Goal: Find specific page/section: Find specific page/section

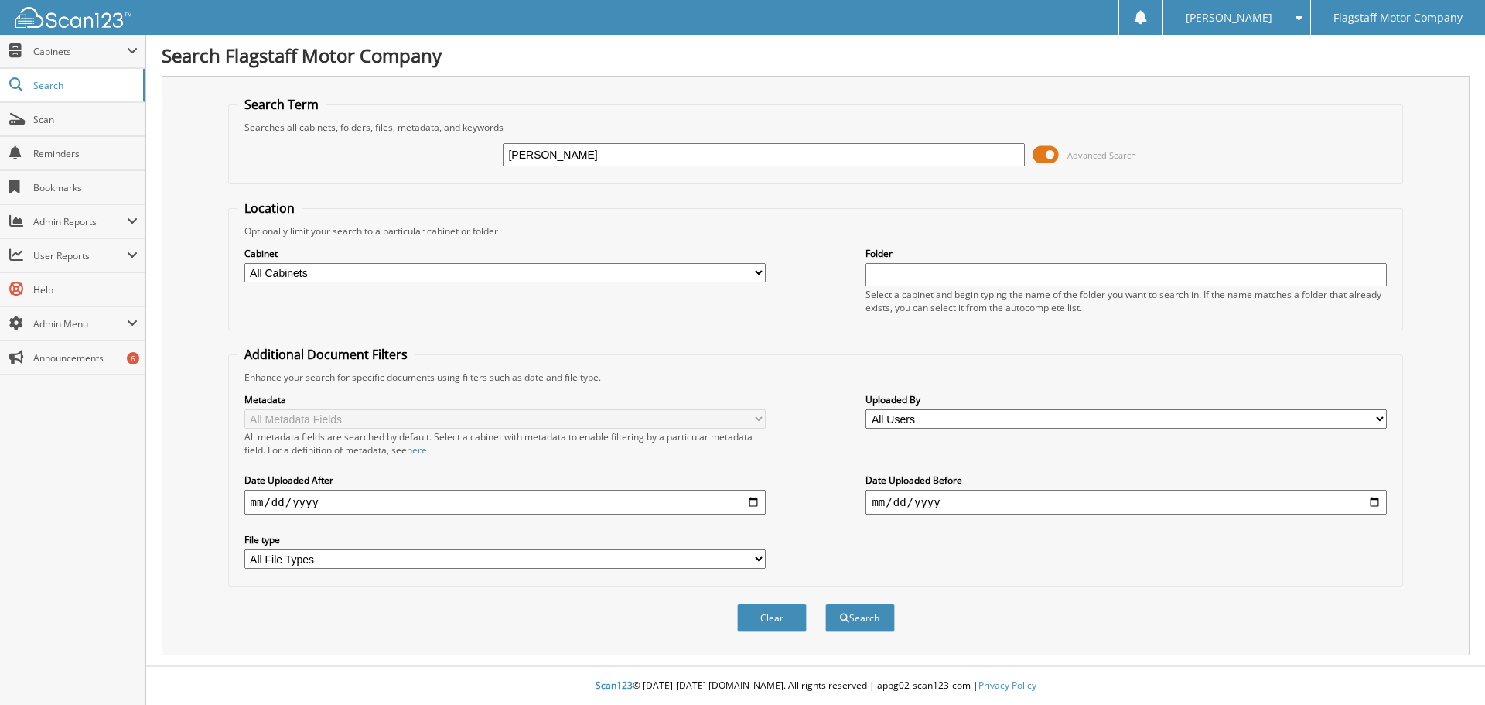
type input "[PERSON_NAME]"
click at [825, 603] on button "Search" at bounding box center [860, 617] width 70 height 29
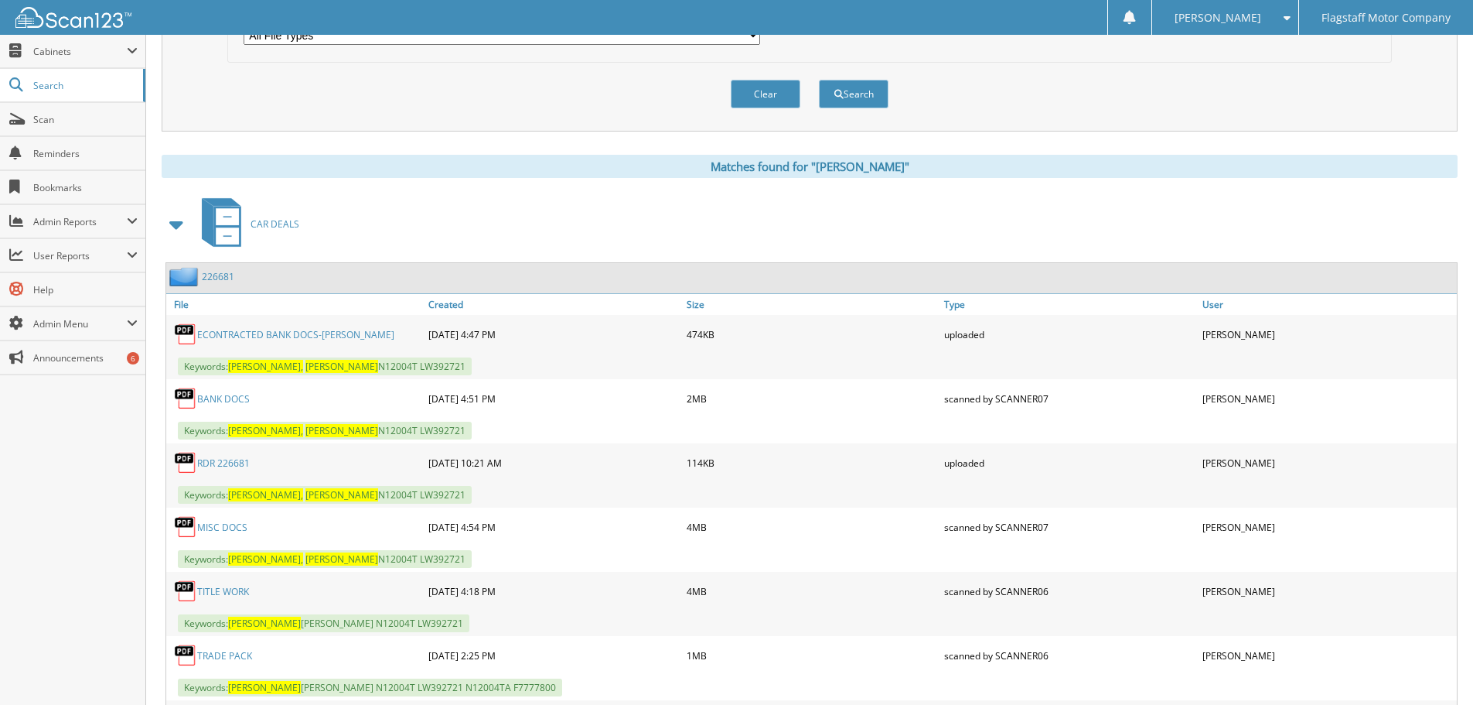
scroll to position [541, 0]
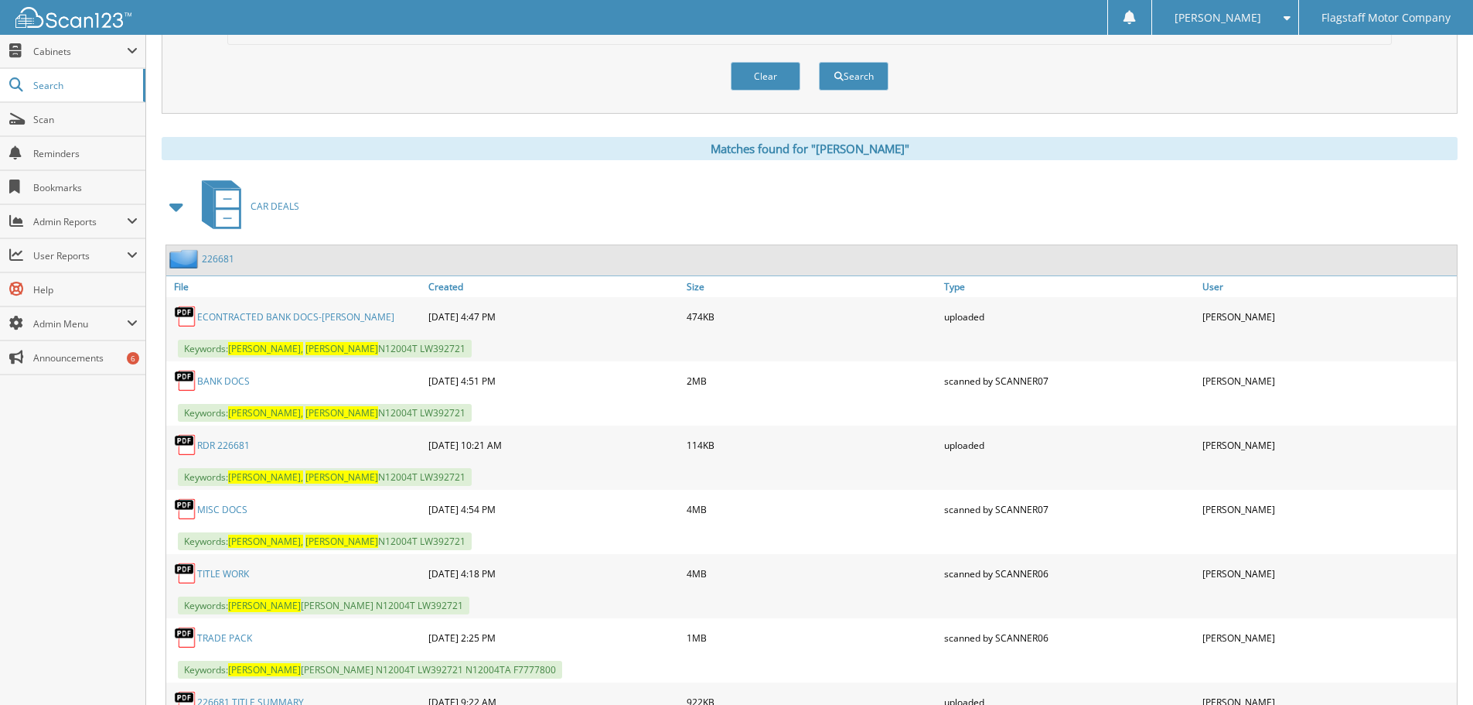
click at [211, 263] on link "226681" at bounding box center [218, 258] width 32 height 13
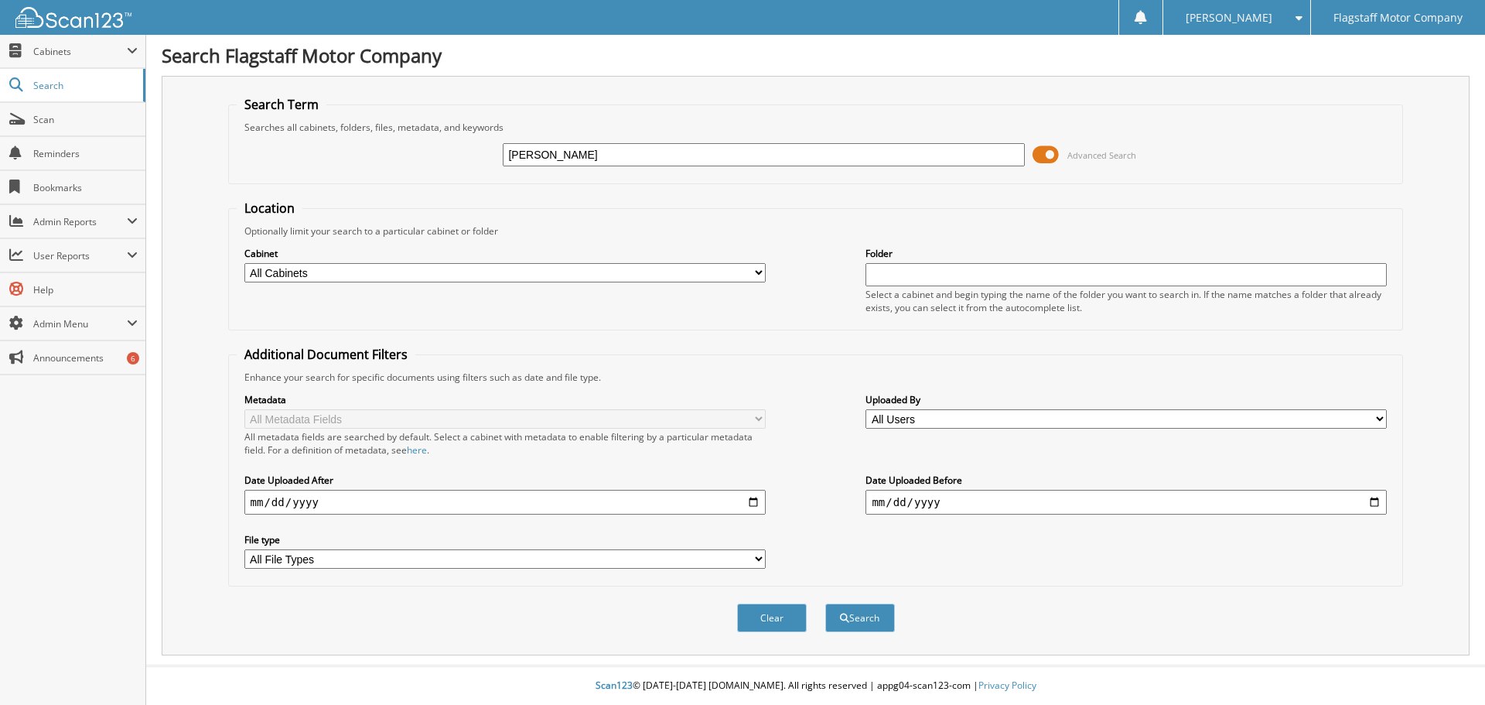
type input "[PERSON_NAME]"
click at [825, 603] on button "Search" at bounding box center [860, 617] width 70 height 29
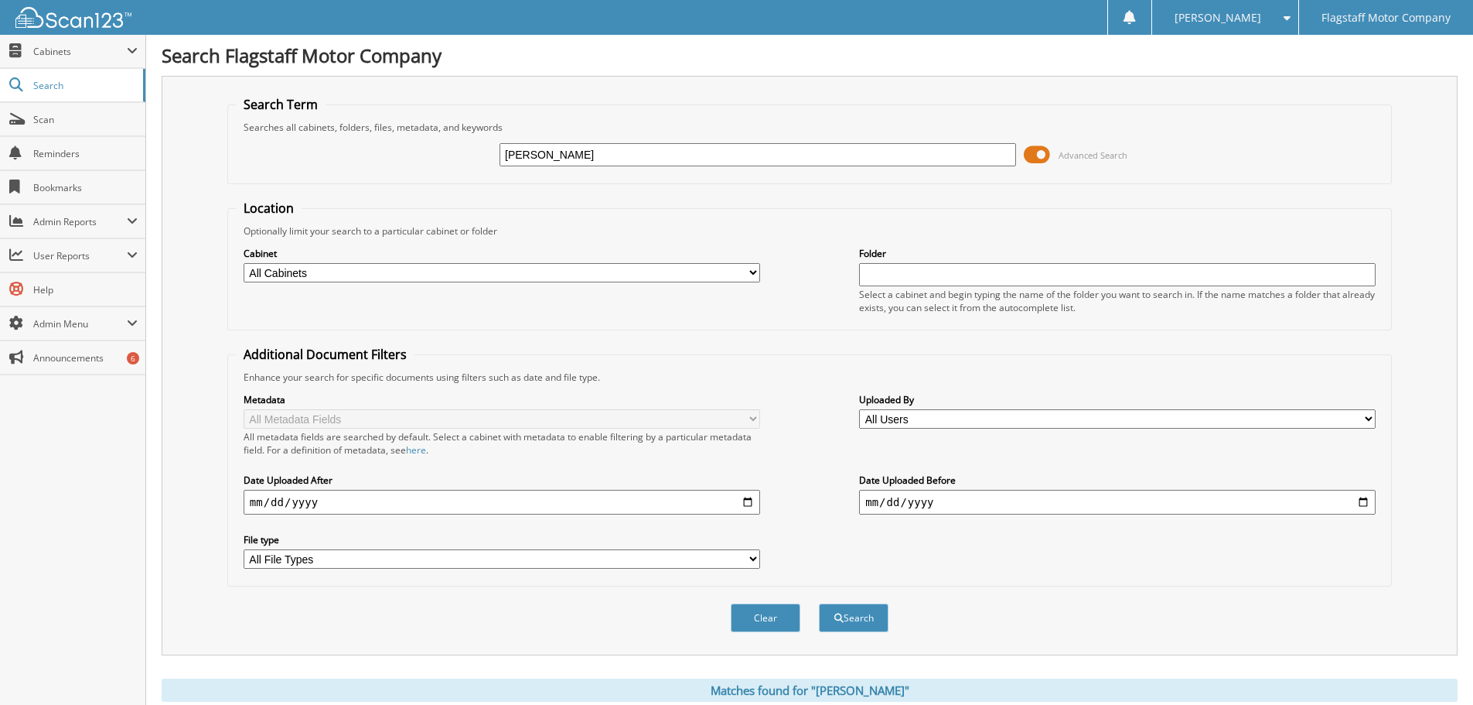
click at [1039, 153] on span at bounding box center [1037, 154] width 26 height 23
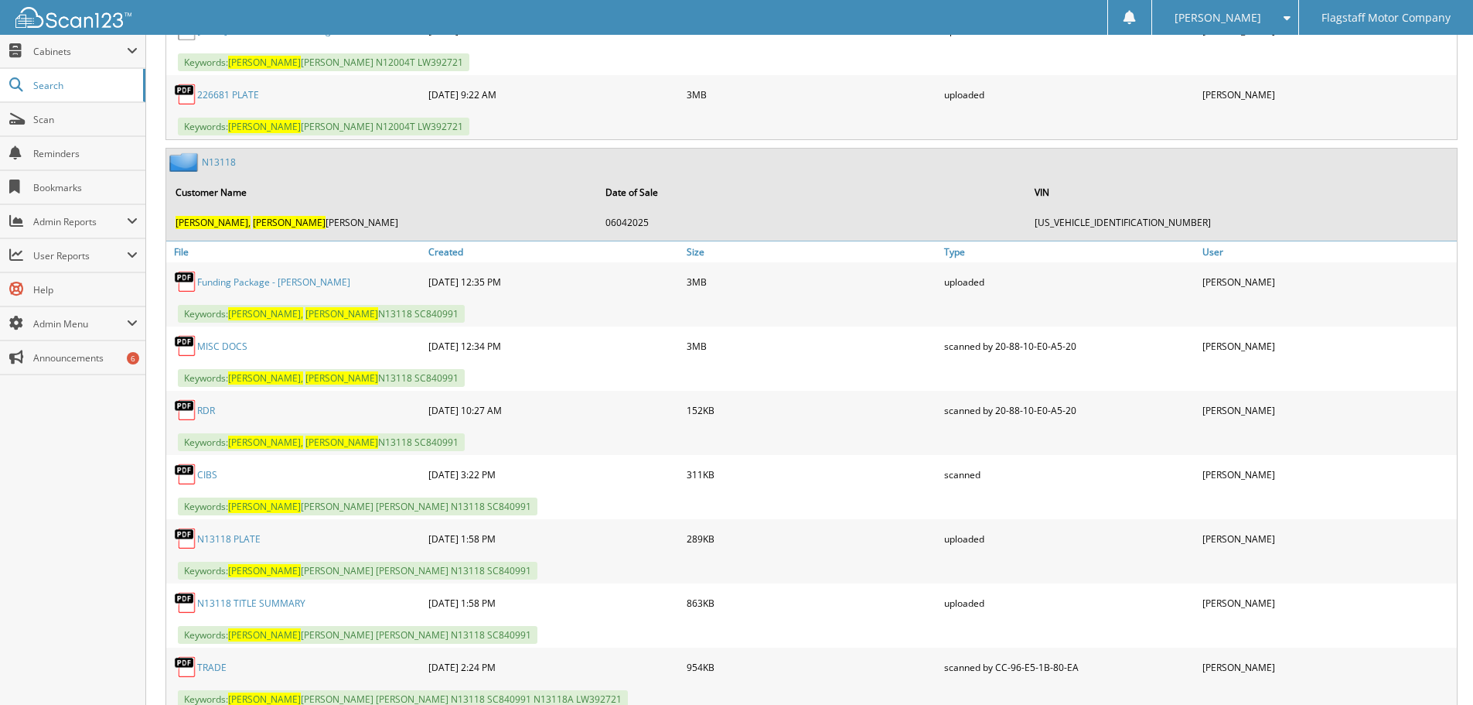
scroll to position [928, 0]
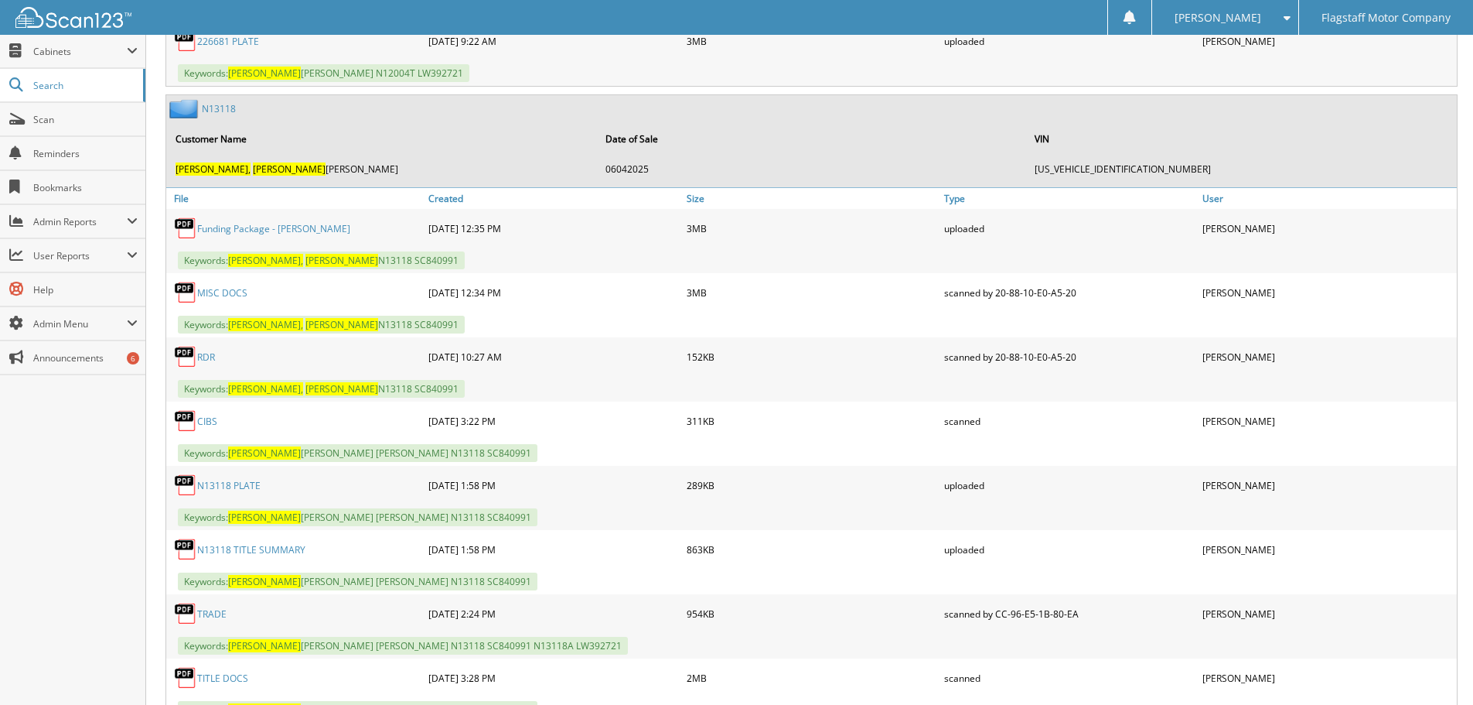
click at [235, 288] on link "MISC DOCS" at bounding box center [222, 292] width 50 height 13
click at [230, 234] on link "Funding Package - CLARK" at bounding box center [273, 228] width 153 height 13
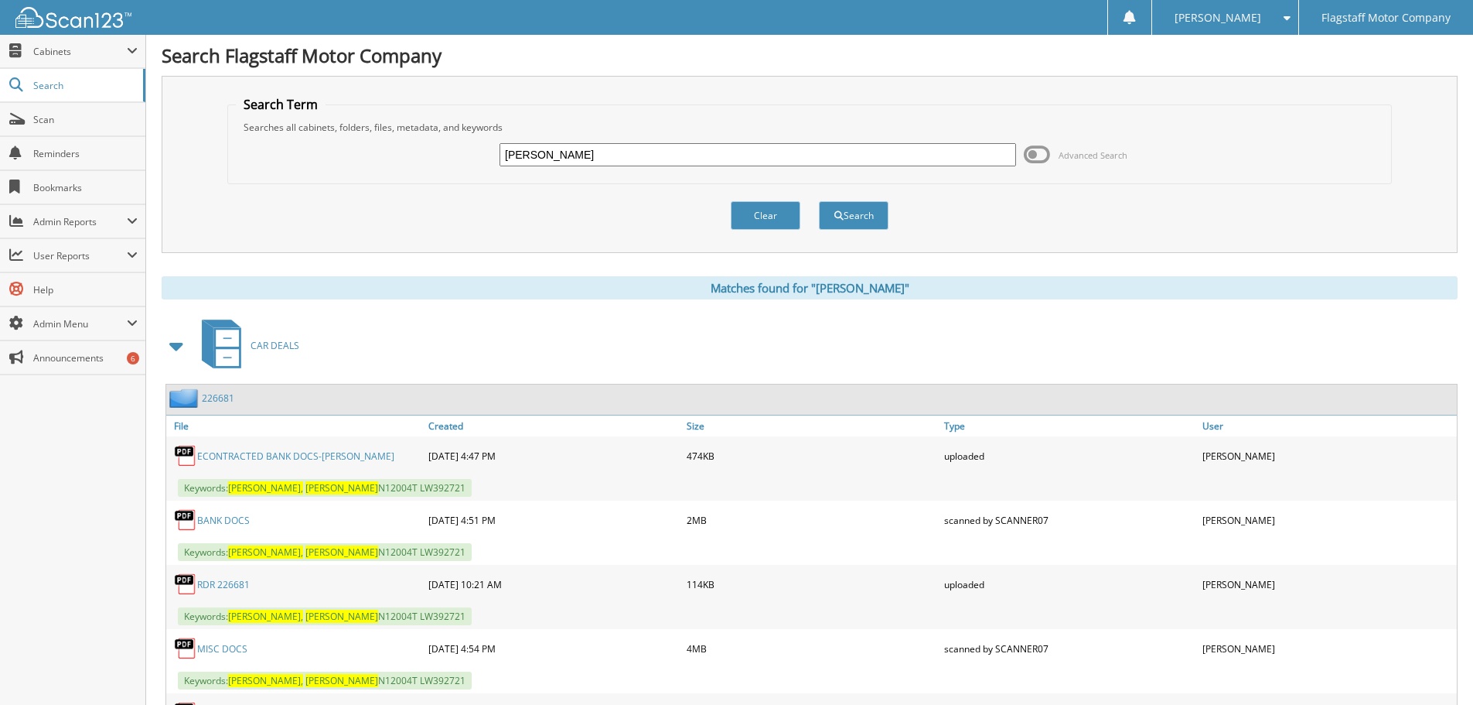
scroll to position [0, 0]
click at [580, 160] on input "[PERSON_NAME]" at bounding box center [758, 154] width 517 height 23
type input "PINEDA"
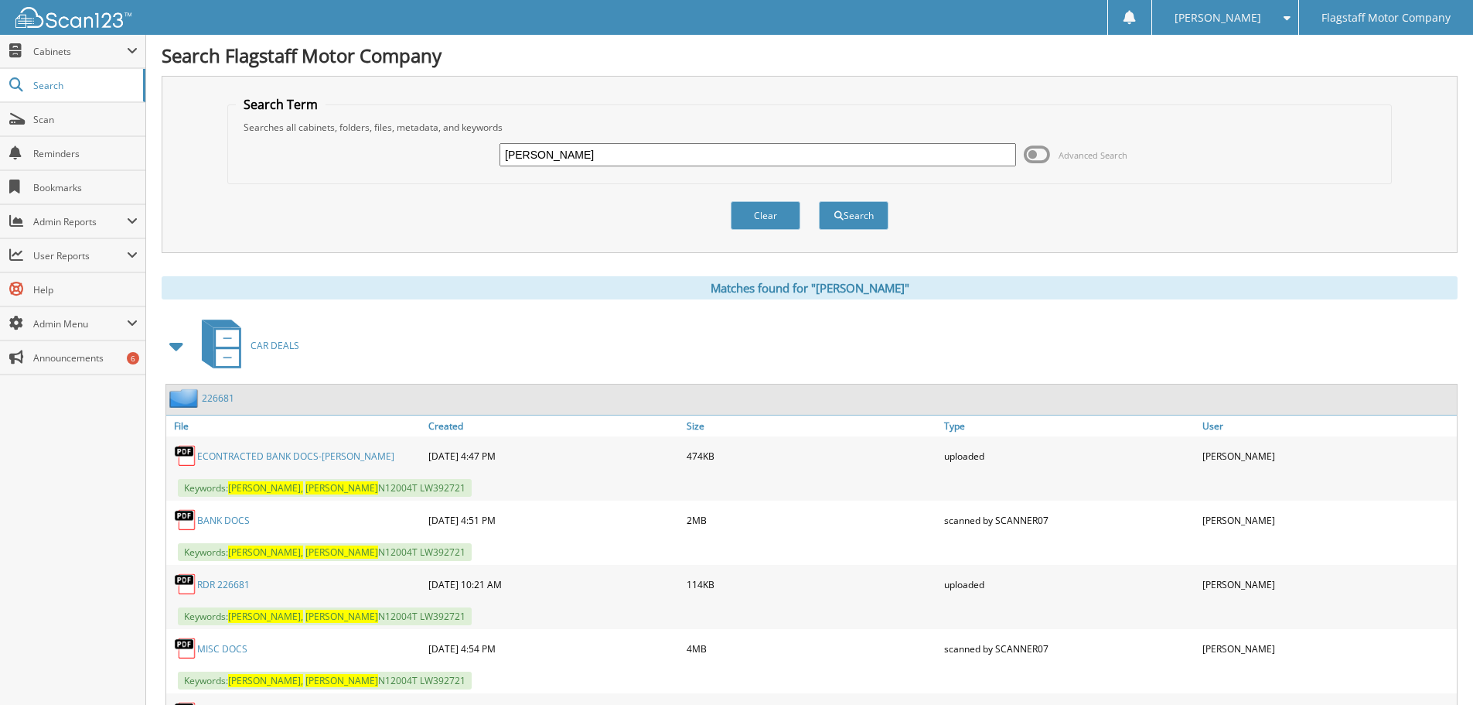
click at [819, 201] on button "Search" at bounding box center [854, 215] width 70 height 29
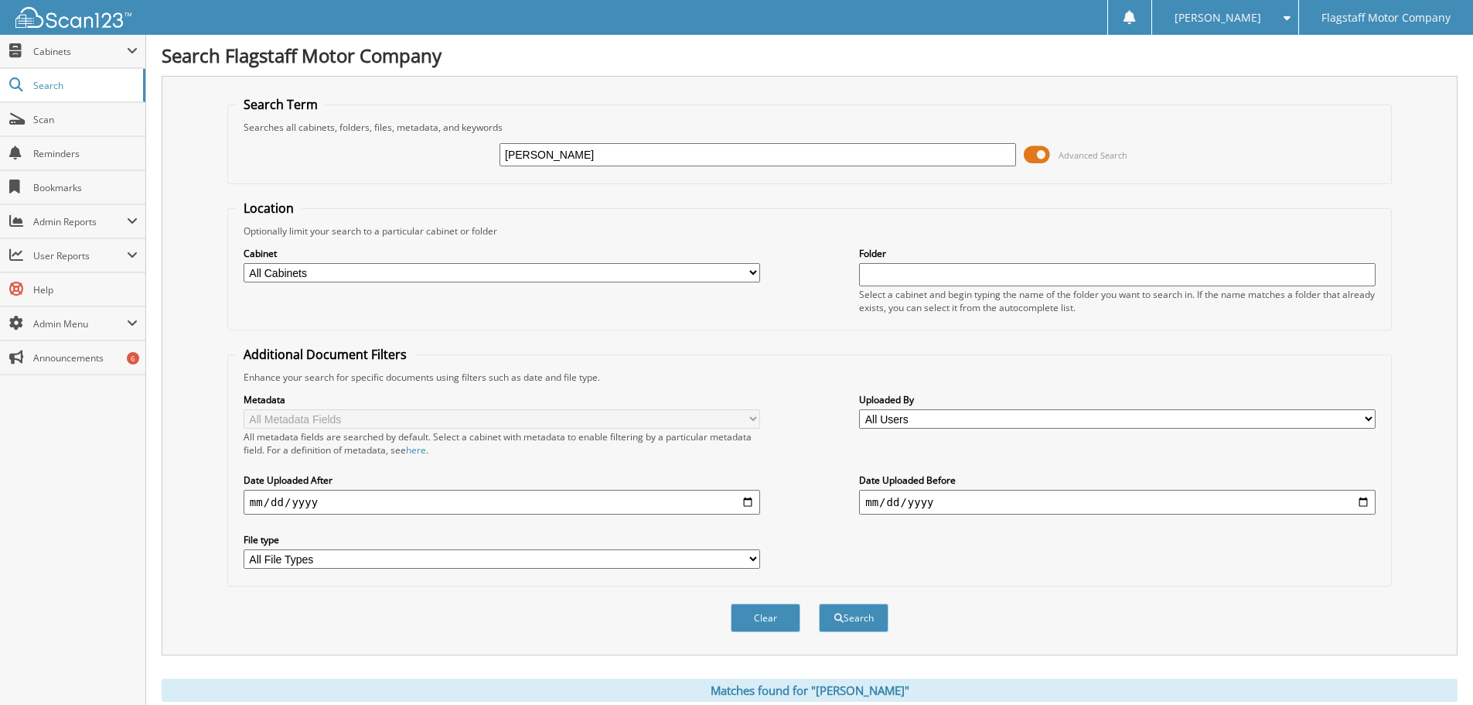
click at [1040, 152] on span at bounding box center [1037, 154] width 26 height 23
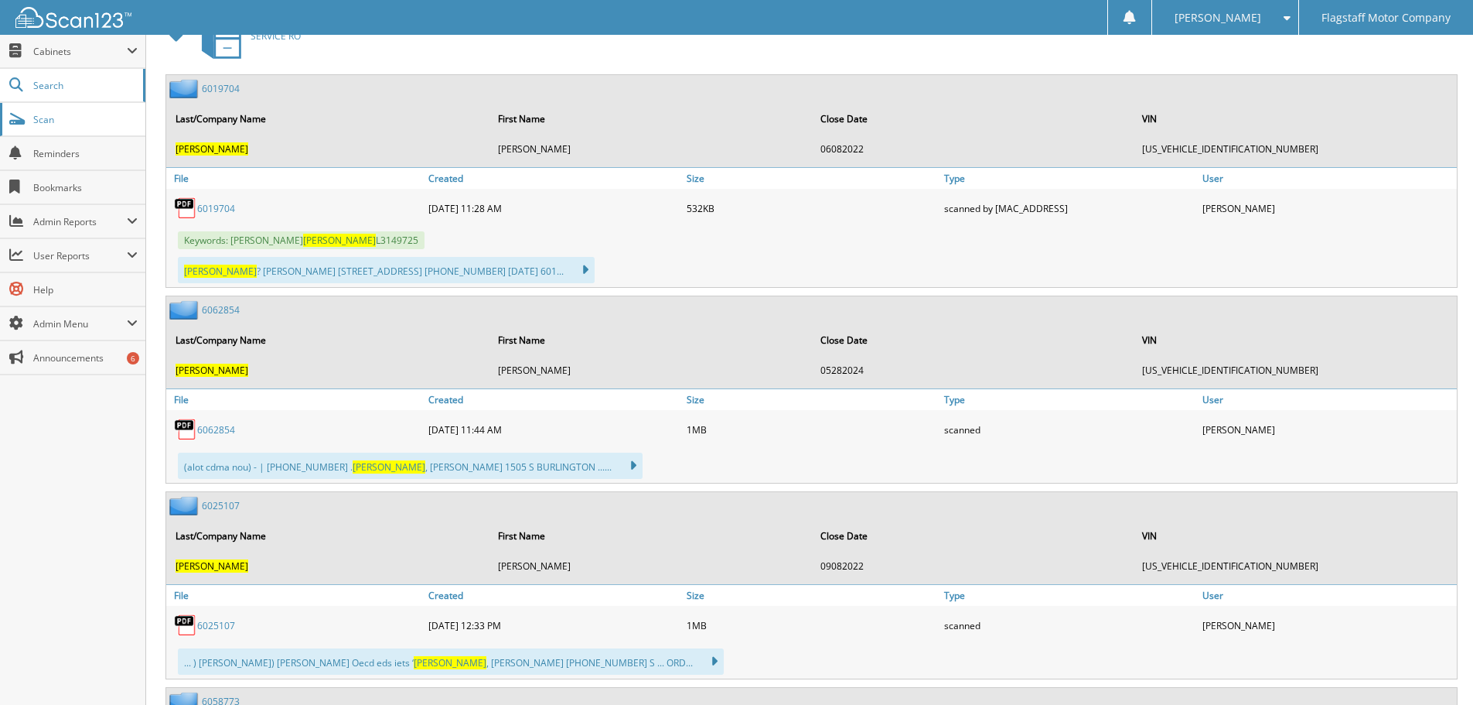
scroll to position [232, 0]
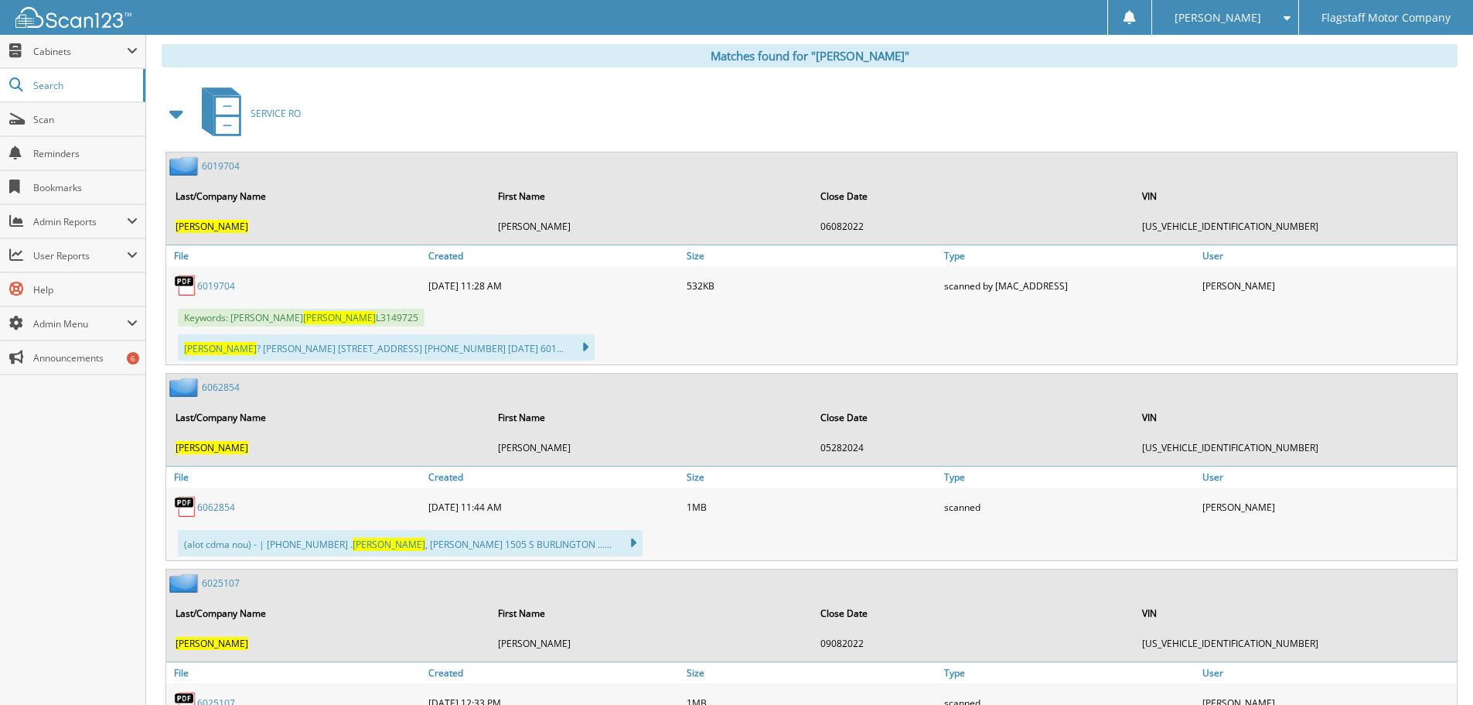
click at [183, 111] on span at bounding box center [177, 114] width 22 height 28
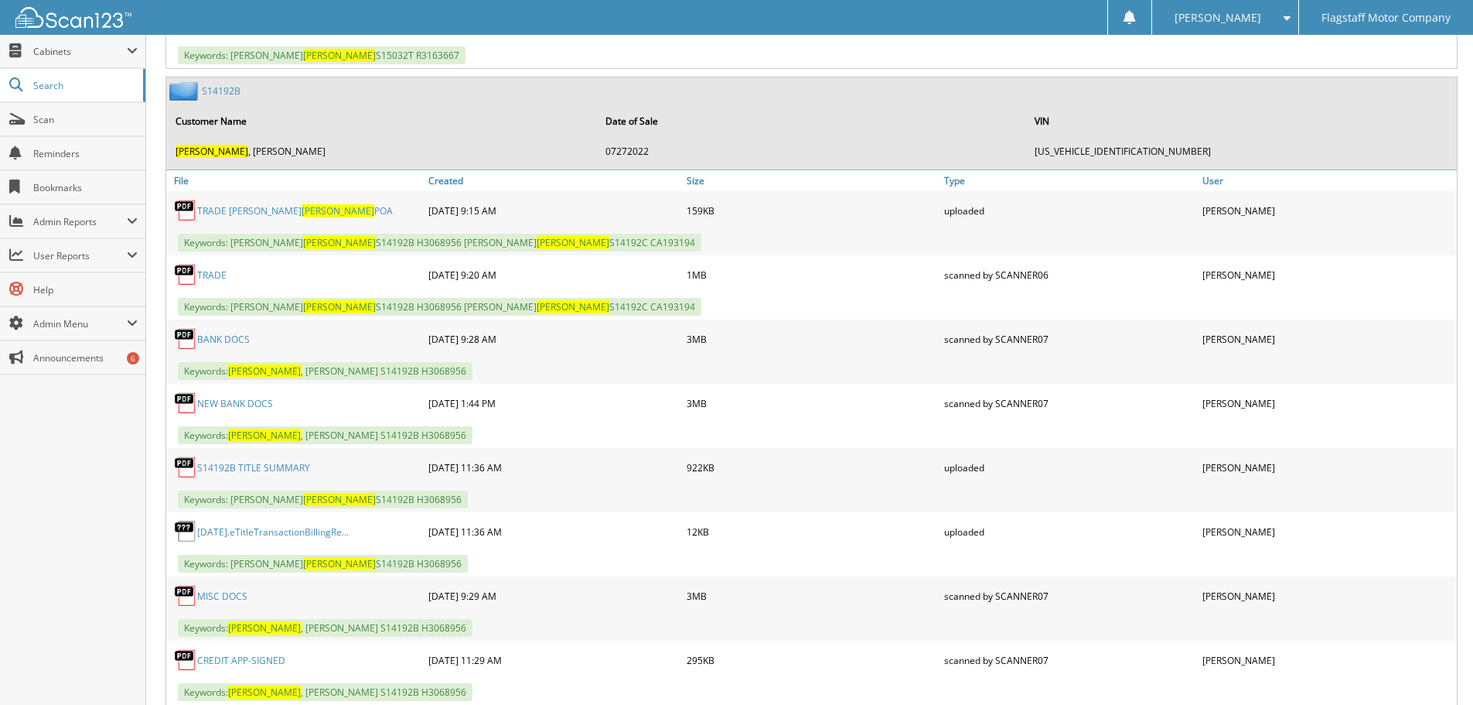
scroll to position [1005, 0]
click at [213, 342] on link "BANK DOCS" at bounding box center [223, 338] width 53 height 13
click at [236, 403] on link "NEW BANK DOCS" at bounding box center [235, 402] width 76 height 13
